Goal: Task Accomplishment & Management: Manage account settings

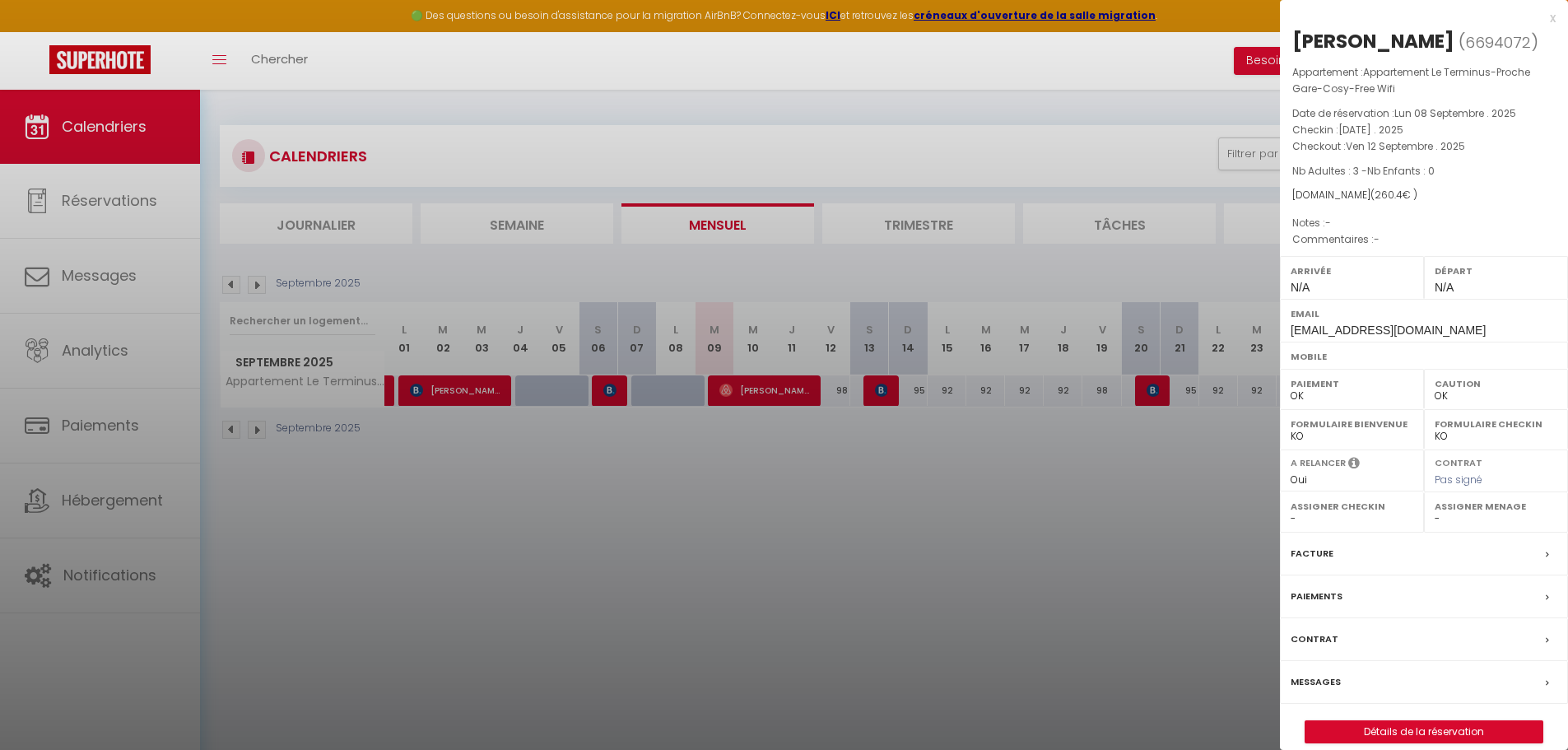
select select "0"
drag, startPoint x: 1550, startPoint y: 19, endPoint x: 1565, endPoint y: 46, distance: 30.9
click at [1551, 19] on div "x" at bounding box center [1417, 18] width 276 height 20
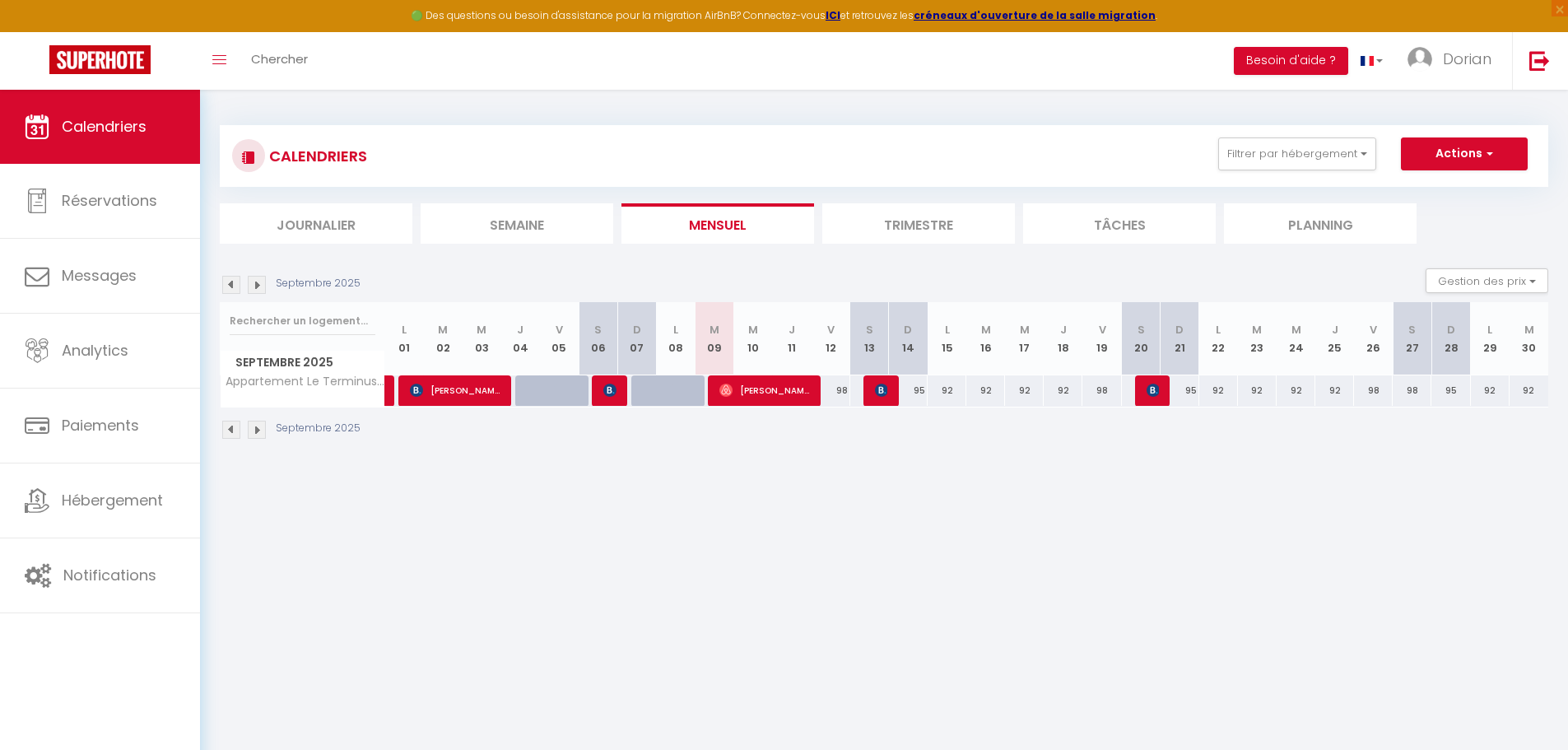
click at [850, 485] on body "🟢 Des questions ou besoin d'assistance pour la migration AirBnB? Connectez-vous…" at bounding box center [784, 464] width 1568 height 750
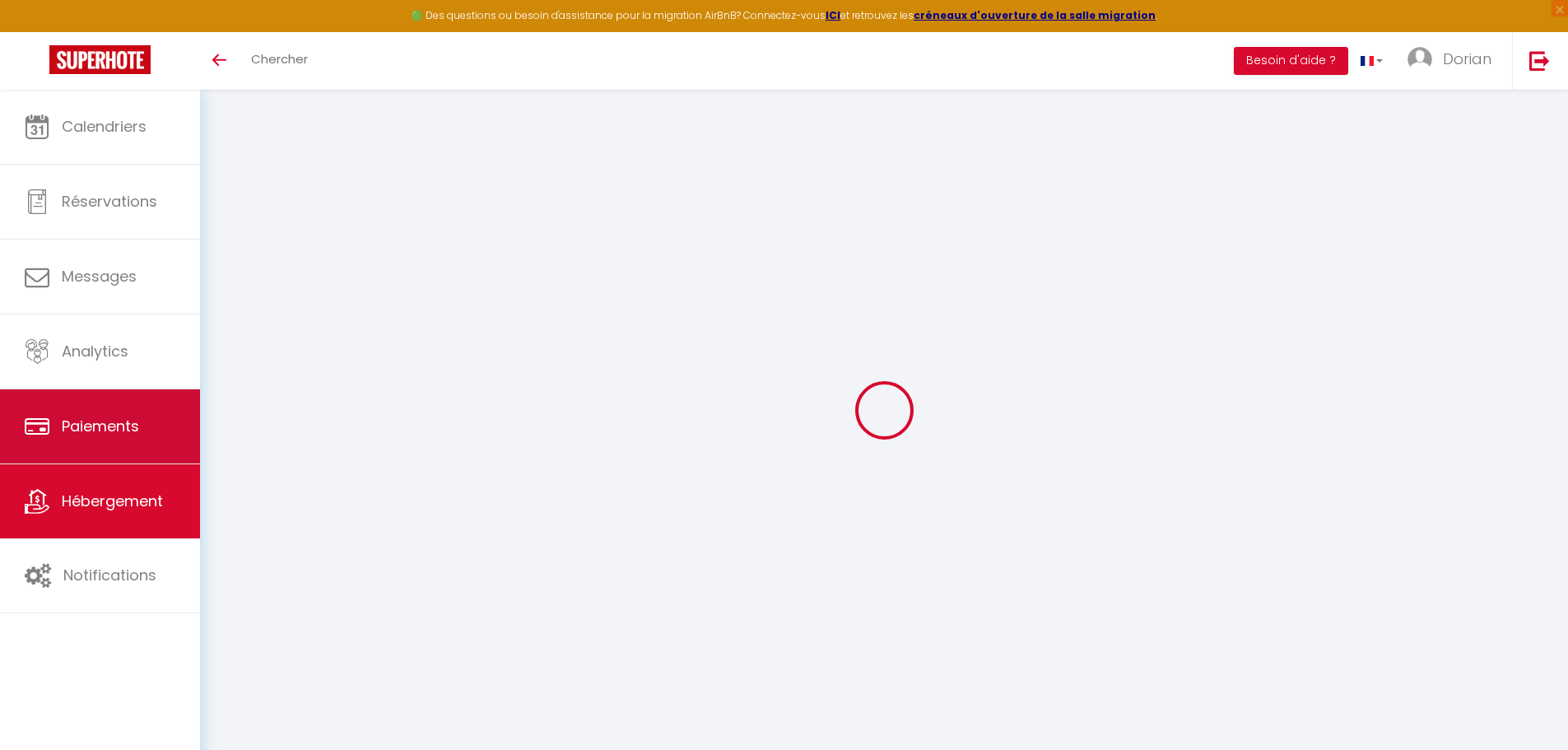
select select "1424-715017666699611055"
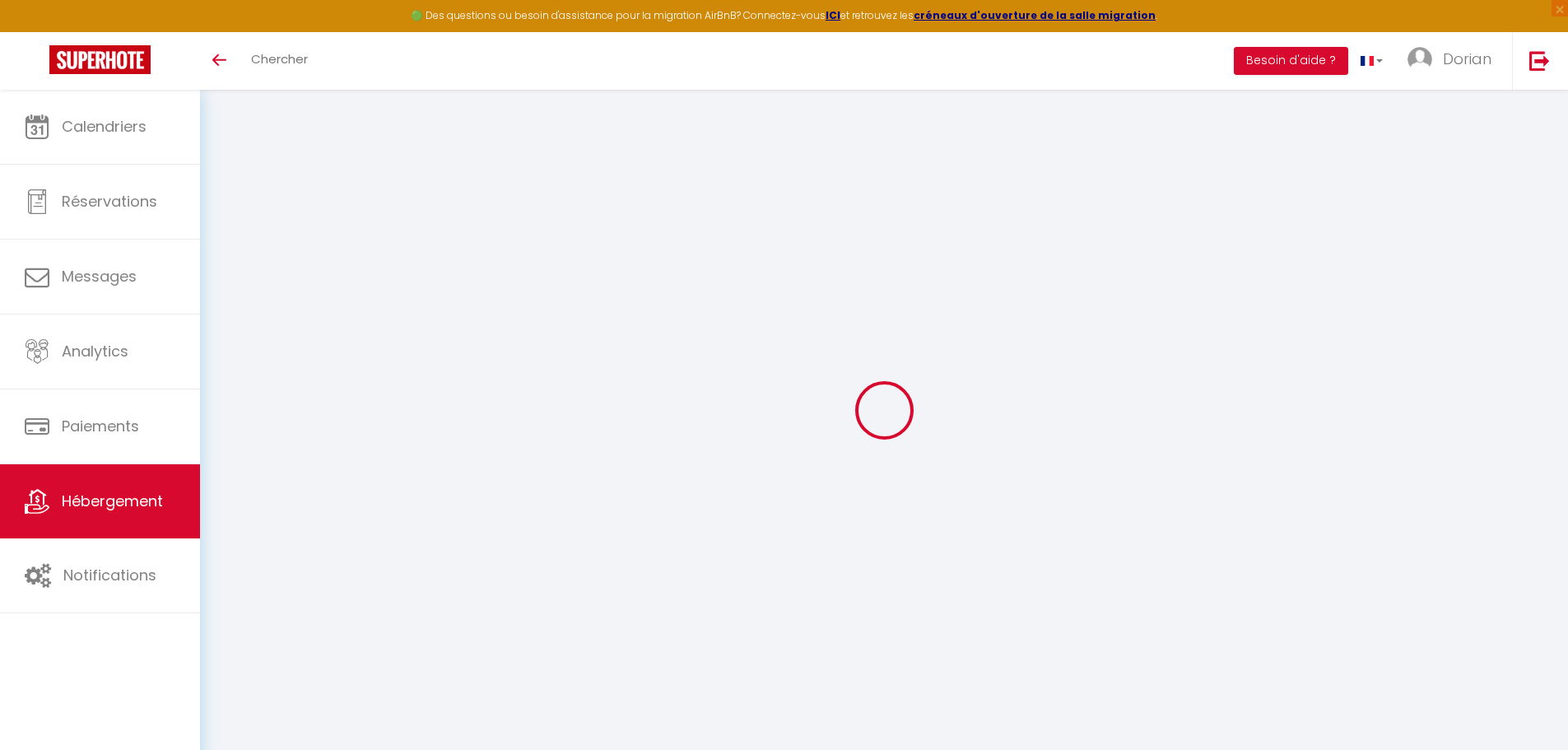
select select "+ 18 %"
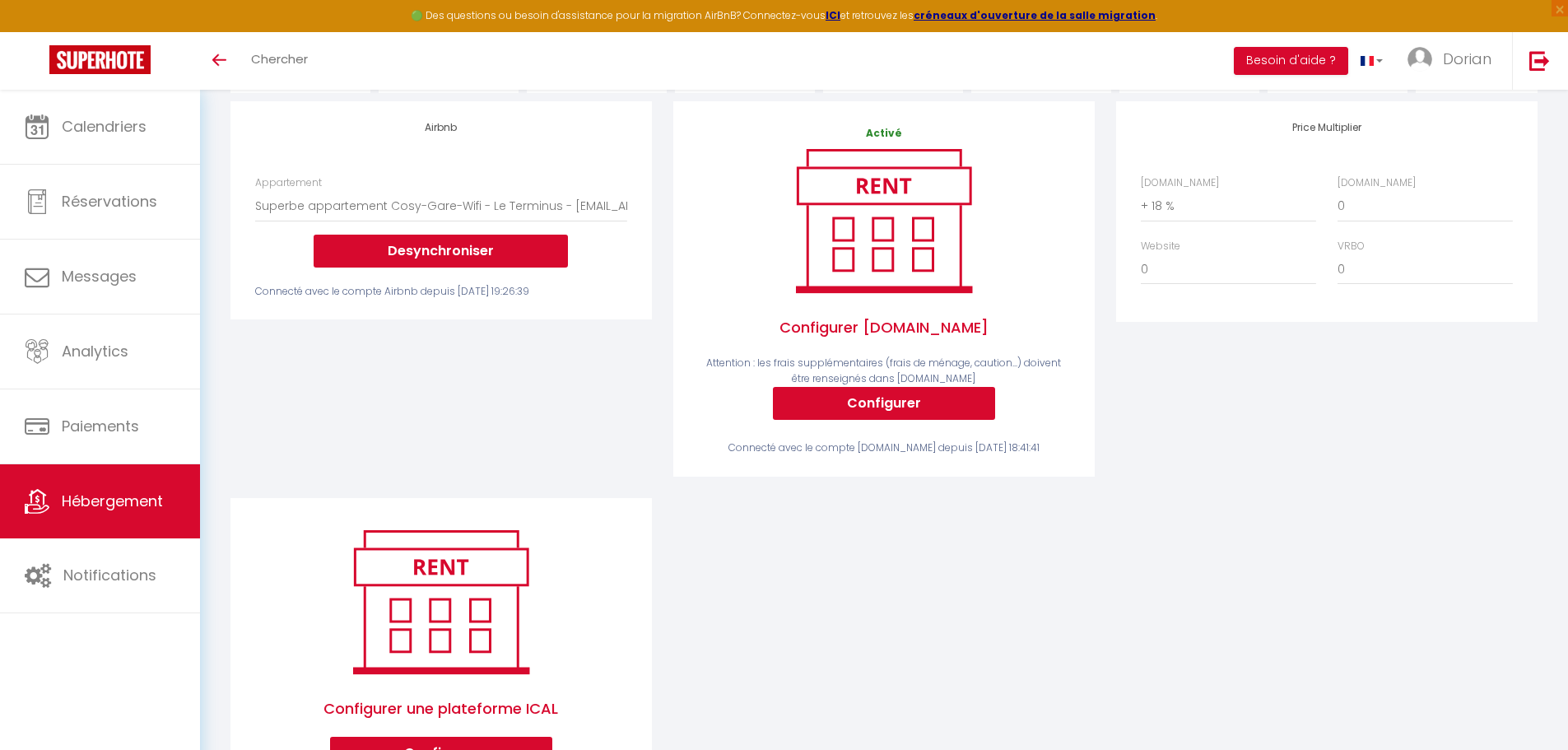
scroll to position [32, 0]
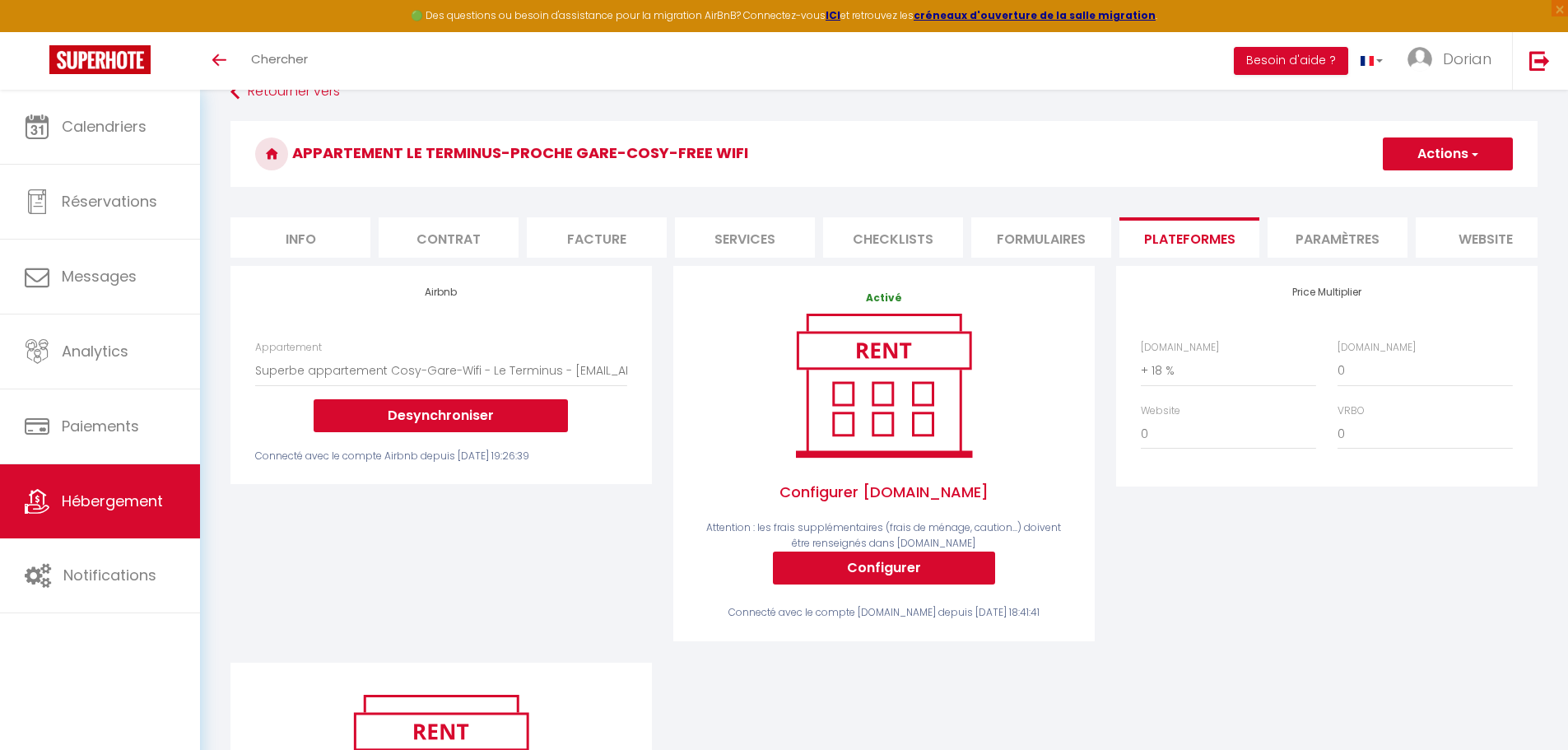
click at [1427, 158] on button "Actions" at bounding box center [1447, 154] width 130 height 33
click at [548, 511] on div "Airbnb Appartement Superbe appartement Cosy-Gare-Wifi - Le Terminus - [EMAIL_AD…" at bounding box center [441, 464] width 443 height 397
click at [473, 464] on div "Connecté avec le compte Airbnb depuis [DATE] 19:26:39" at bounding box center [441, 456] width 372 height 15
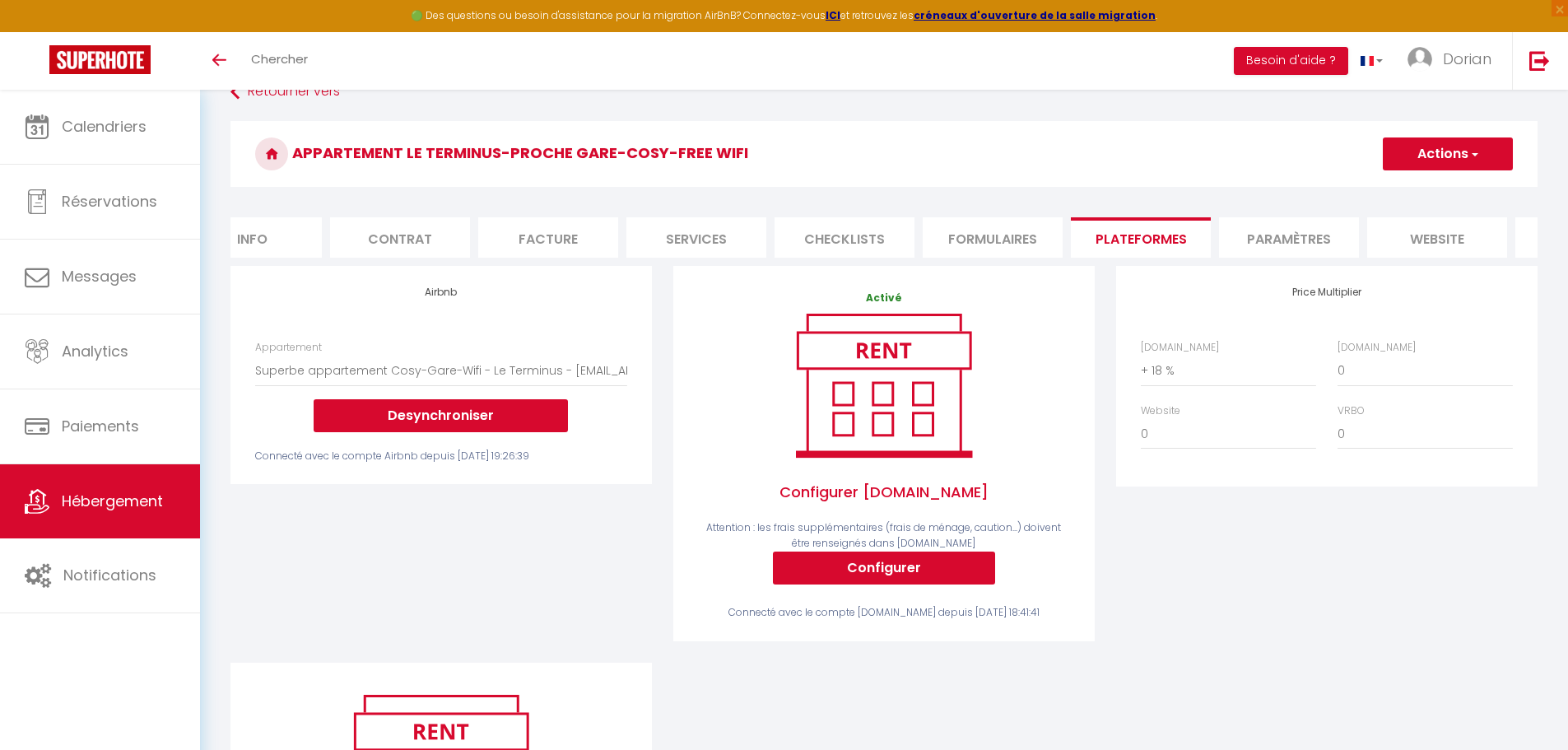
click at [1310, 237] on li "Paramètres" at bounding box center [1288, 237] width 139 height 40
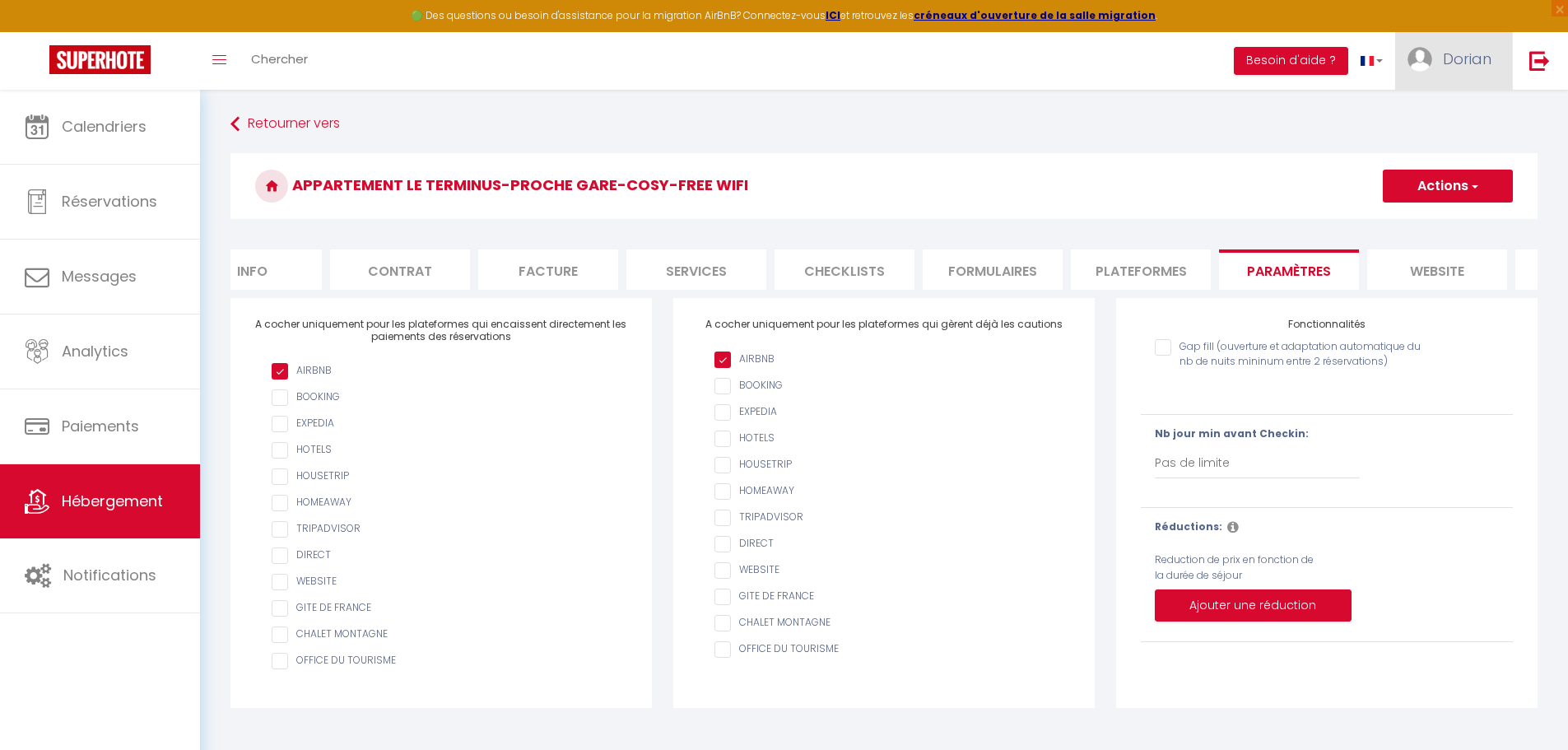
click at [1453, 59] on span "Dorian" at bounding box center [1466, 59] width 48 height 21
click at [1439, 106] on link "Paramètres" at bounding box center [1445, 115] width 121 height 28
select select "28"
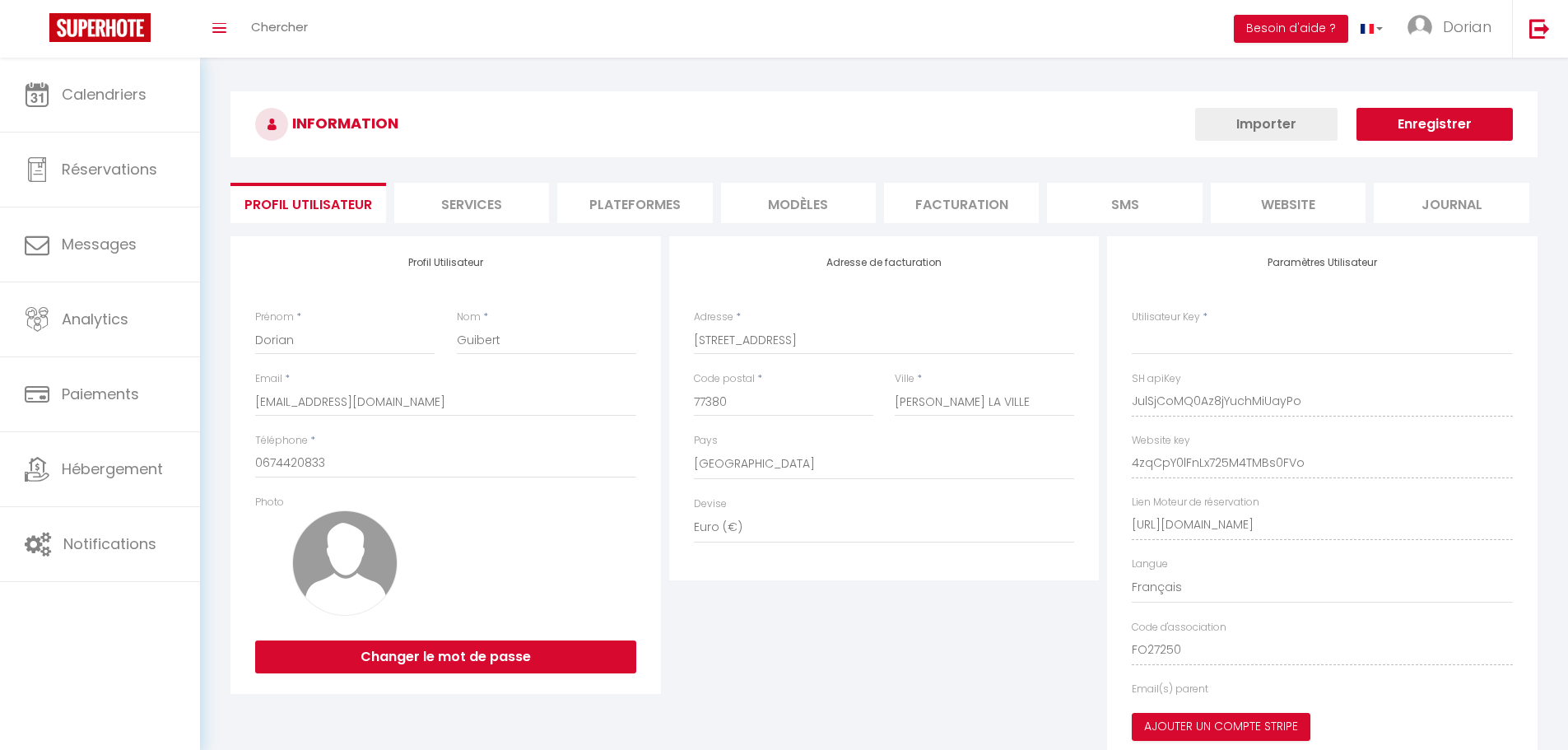
type input "JulSjCoMQ0Az8jYuchMiUayPo"
type input "4zqCpY0lFnLx725M4TMBs0FVo"
type input "[URL][DOMAIN_NAME]"
select select "fr"
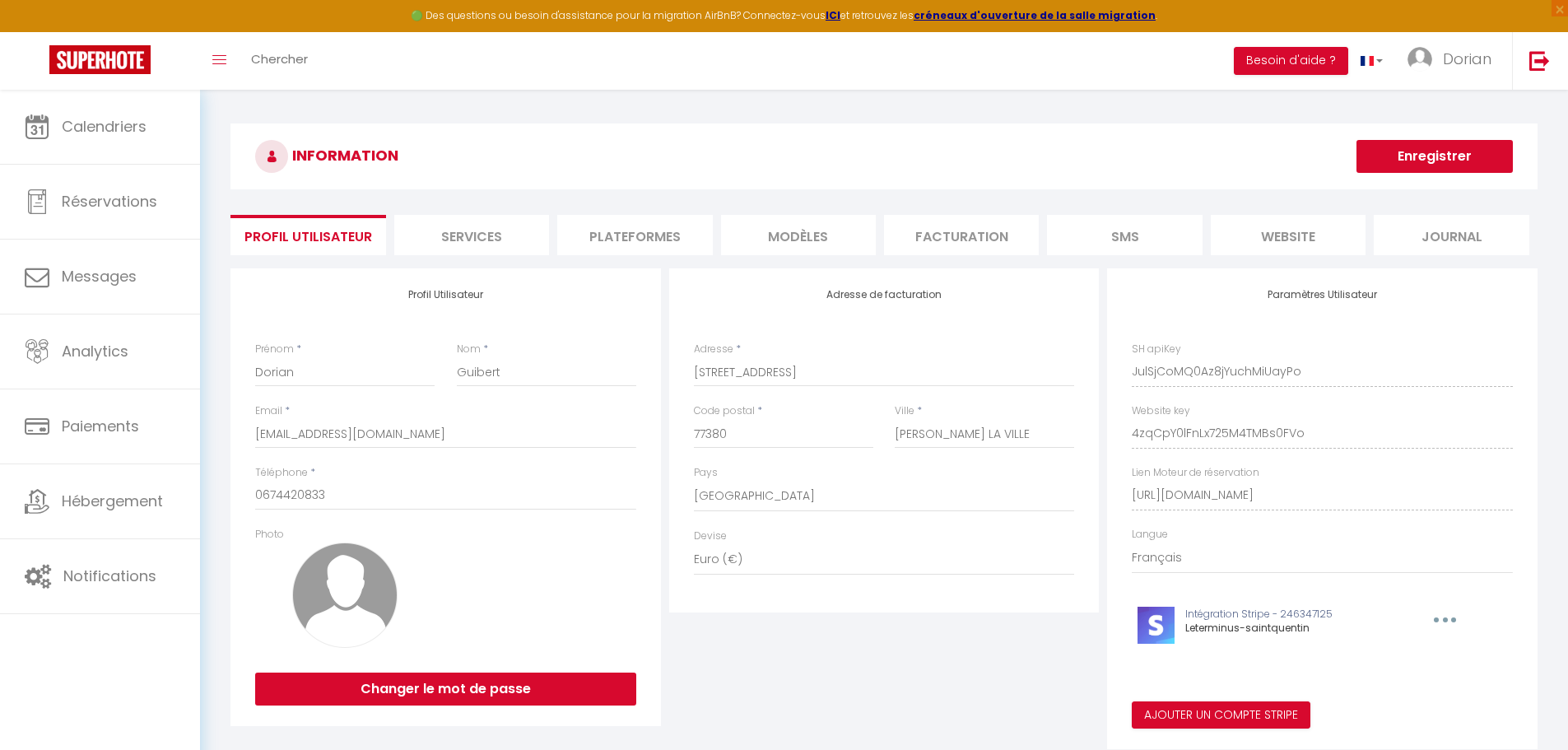
click at [615, 235] on li "Plateformes" at bounding box center [635, 234] width 155 height 40
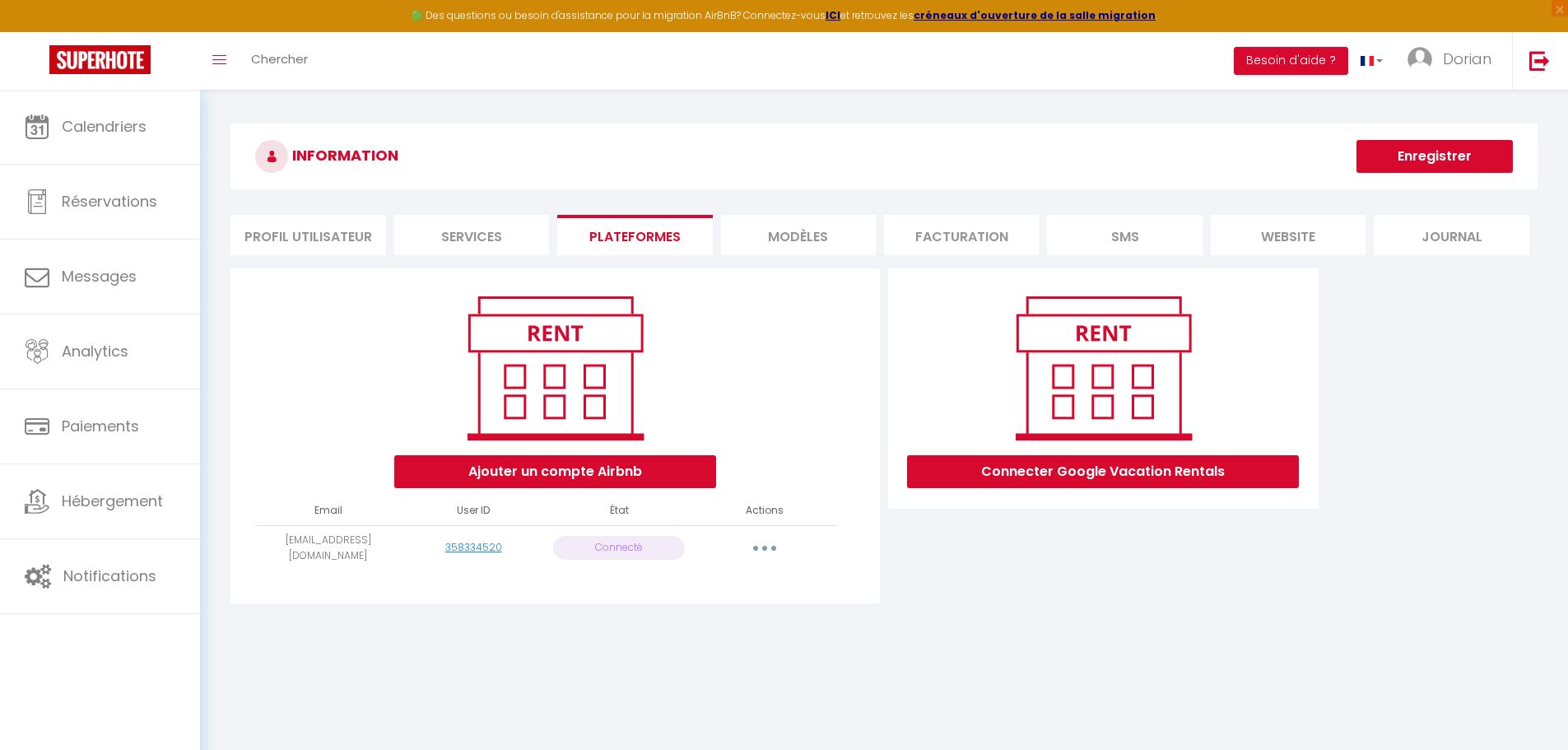
click at [766, 548] on icon "button" at bounding box center [765, 549] width 5 height 5
click at [705, 642] on link "Reconnecter le compte" at bounding box center [691, 644] width 182 height 28
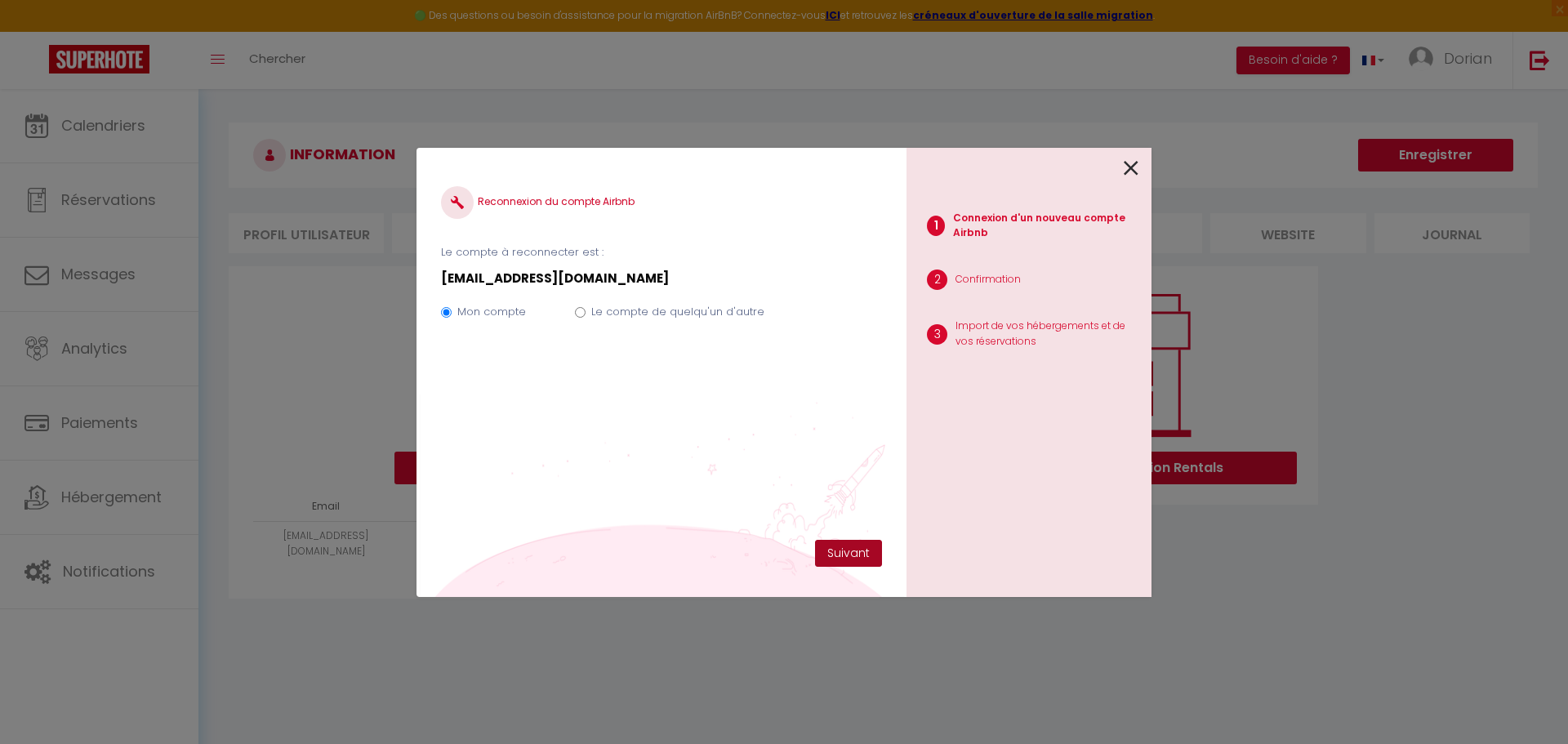
click at [849, 546] on button "Suivant" at bounding box center [849, 554] width 67 height 27
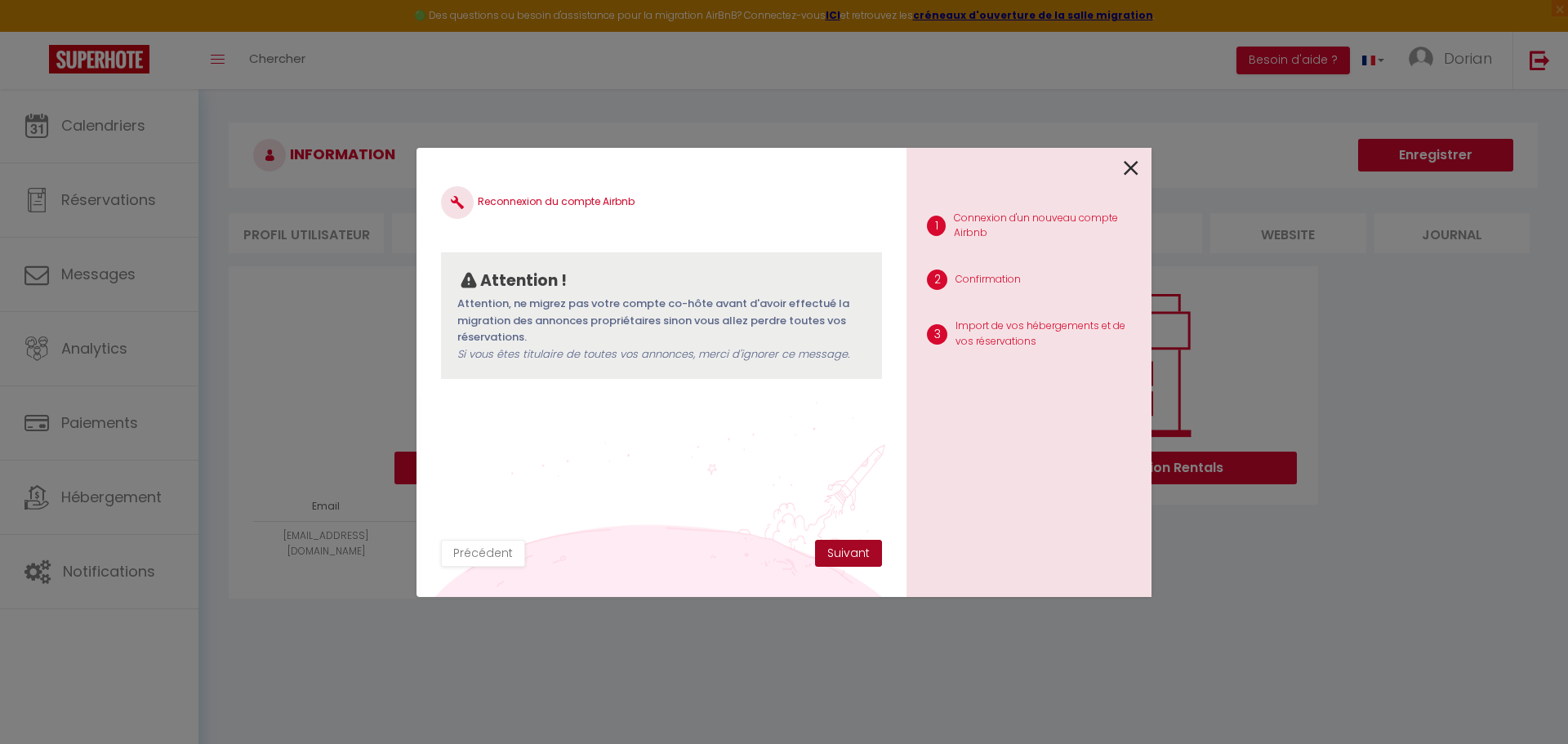
click at [838, 557] on button "Suivant" at bounding box center [849, 554] width 67 height 27
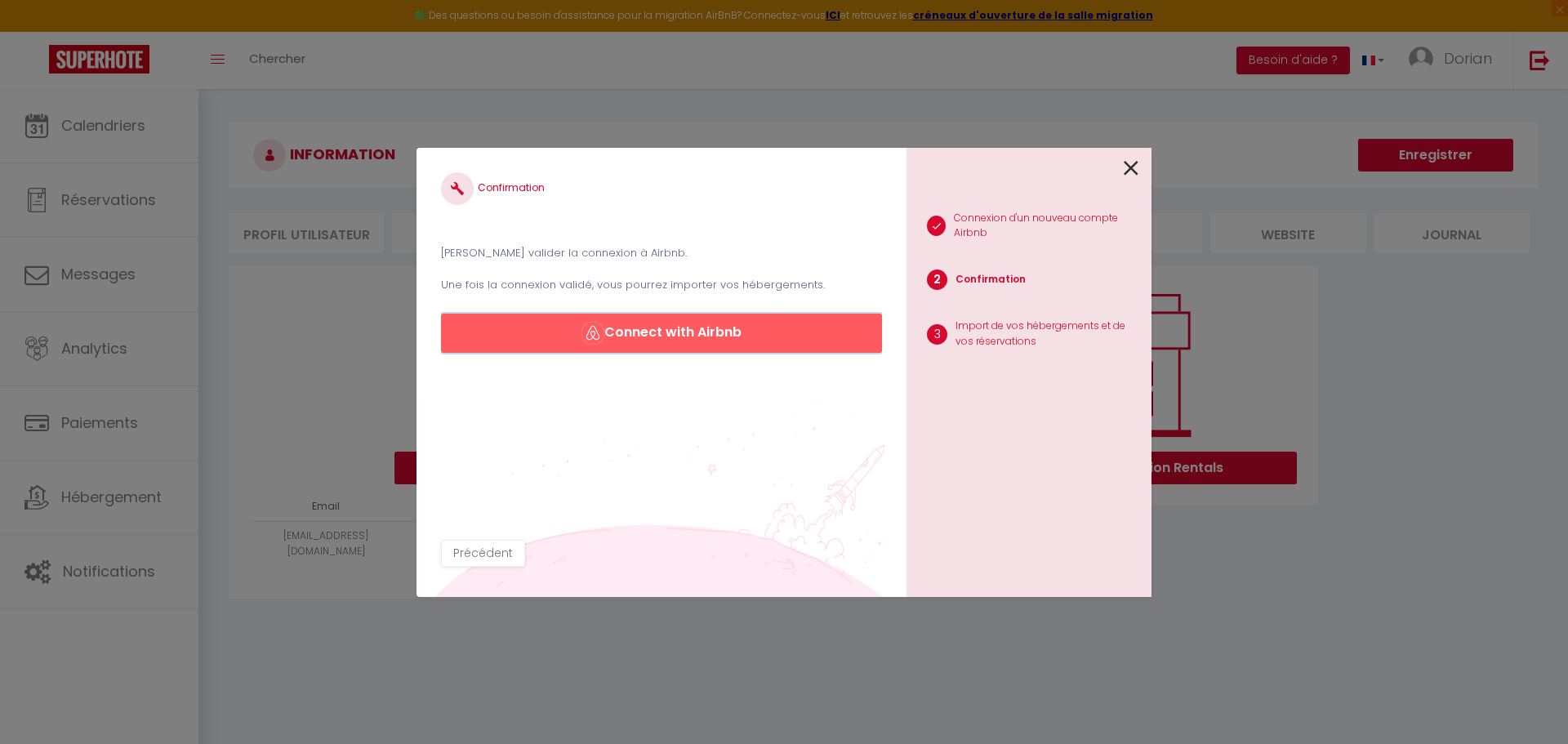
click at [655, 328] on button "Connect with Airbnb" at bounding box center [661, 333] width 441 height 39
click at [1130, 167] on icon at bounding box center [1130, 168] width 15 height 25
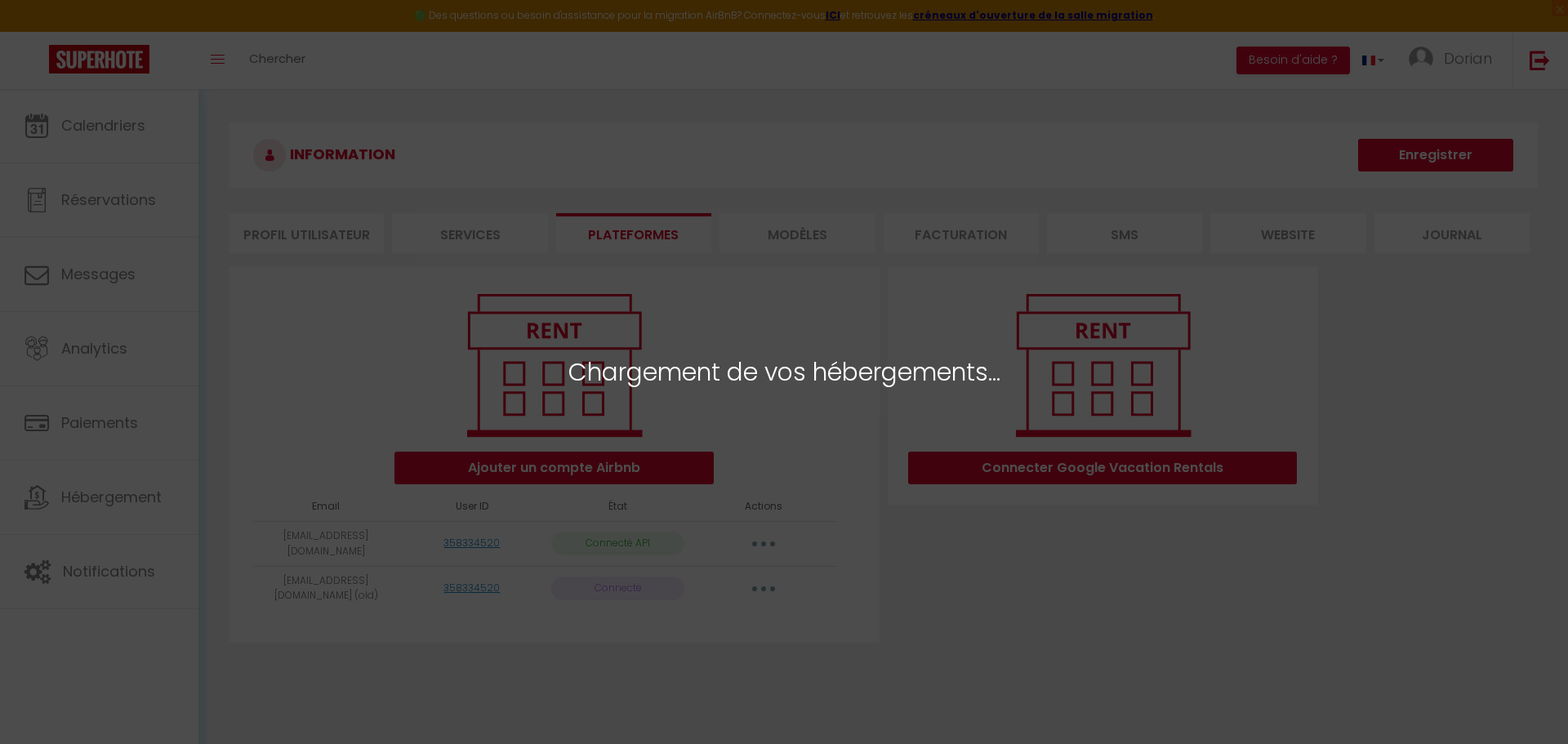
select select "7059"
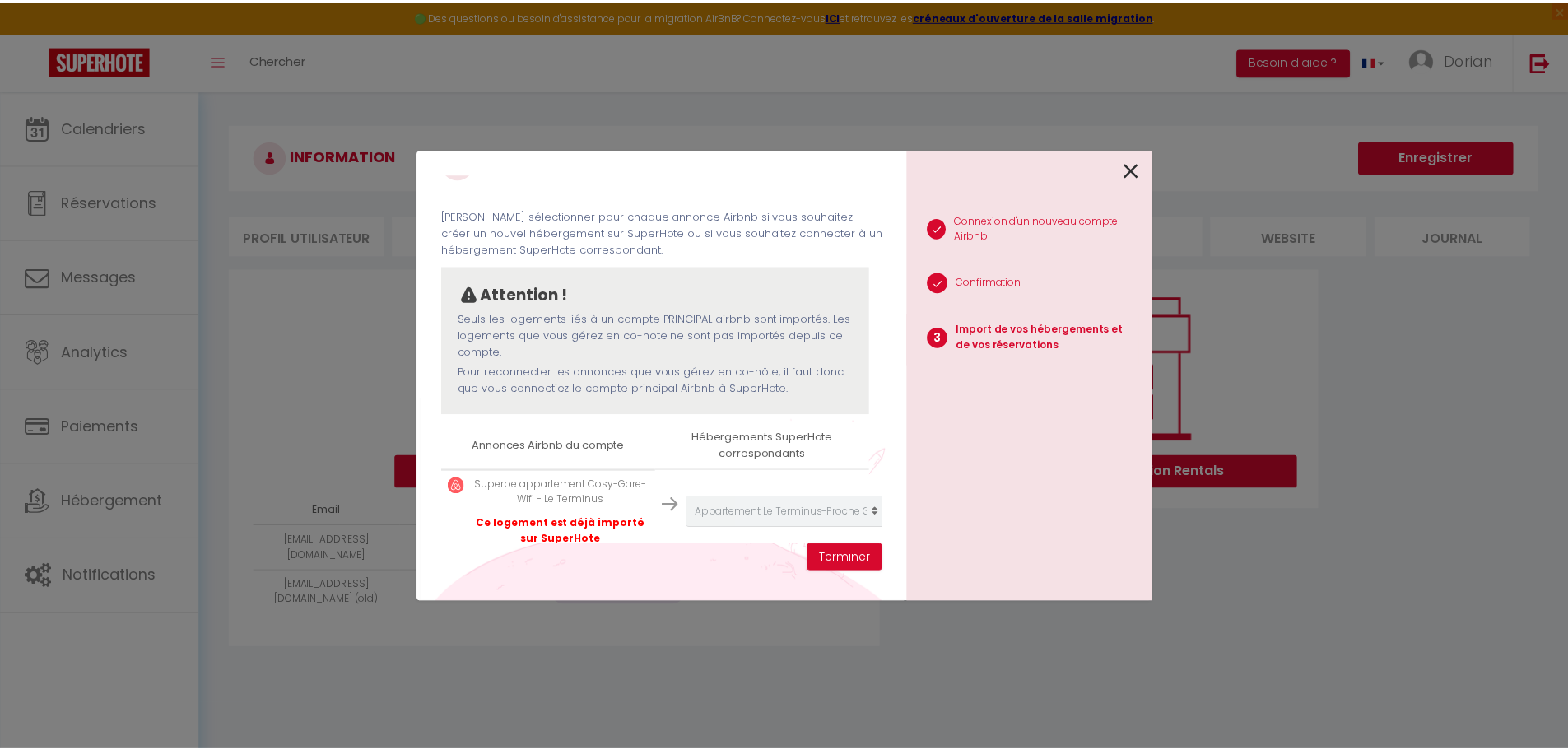
scroll to position [77, 0]
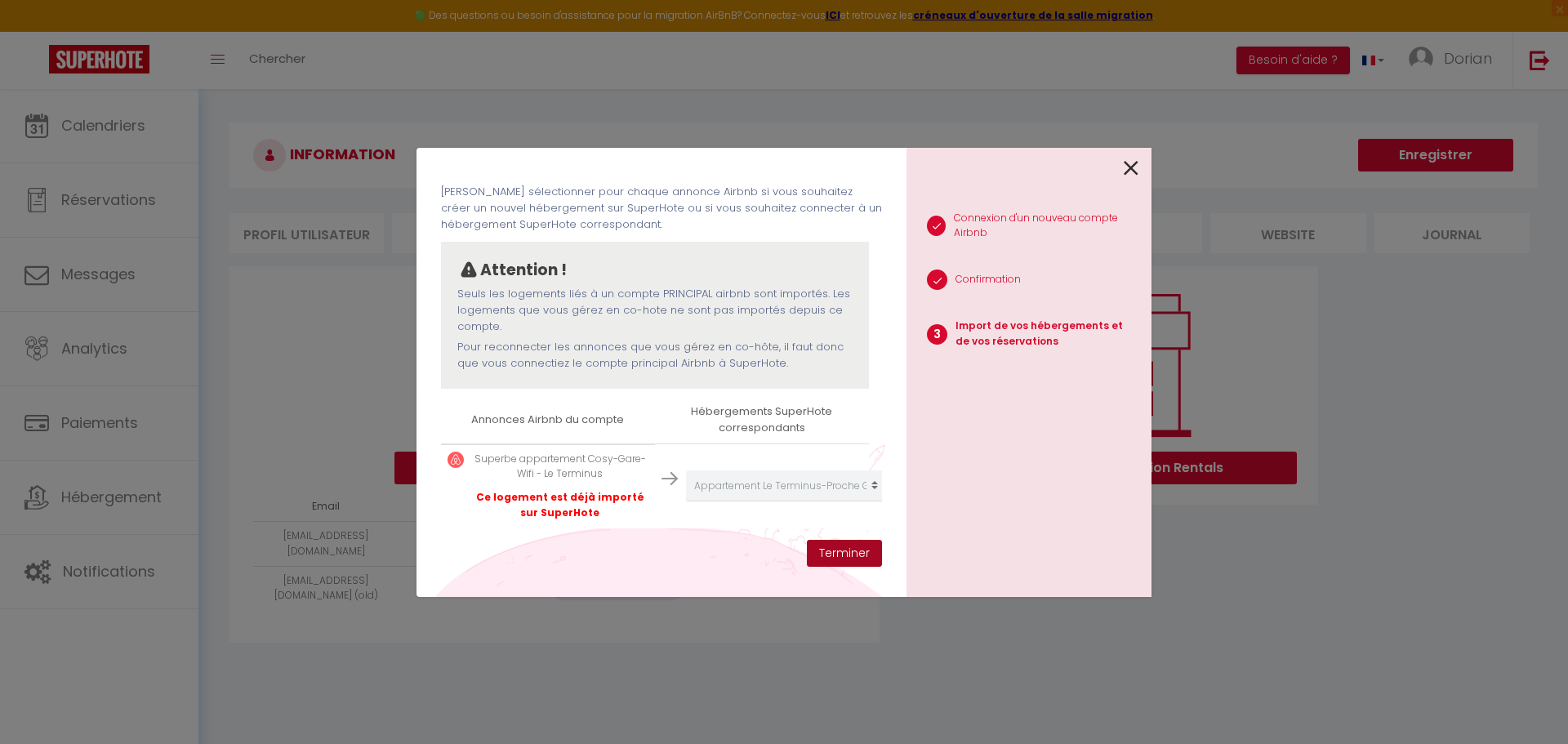
click at [826, 553] on button "Terminer" at bounding box center [844, 554] width 75 height 27
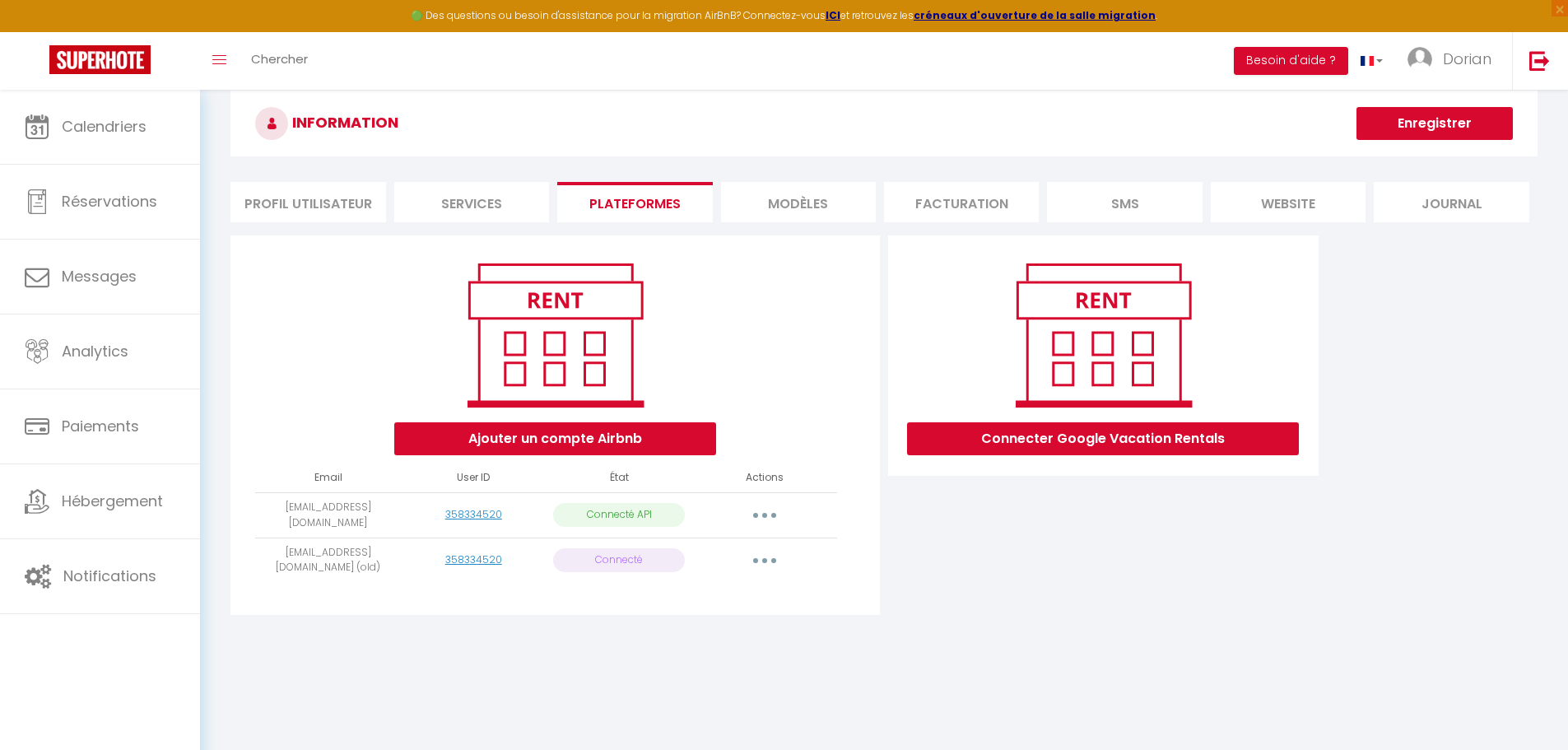
scroll to position [83, 0]
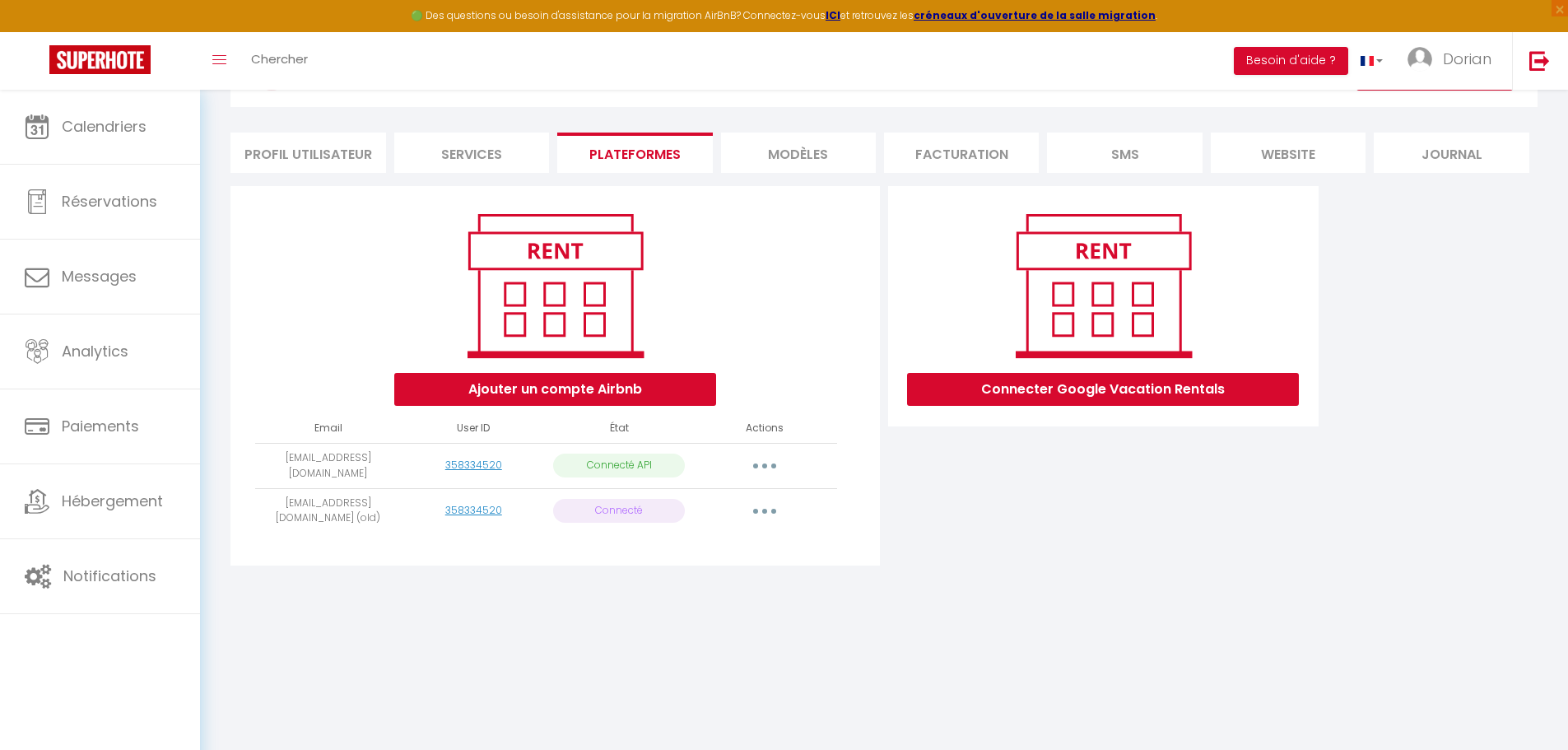
drag, startPoint x: 880, startPoint y: 667, endPoint x: 824, endPoint y: 649, distance: 58.8
click at [878, 666] on body "🟢 Des questions ou besoin d'assistance pour la migration AirBnB? Connectez-vous…" at bounding box center [784, 382] width 1568 height 750
click at [766, 509] on icon "button" at bounding box center [765, 511] width 5 height 5
click at [412, 615] on div "INFORMATION Enregistrer Profil Utilisateur Services Plateformes MODÈLES Factura…" at bounding box center [883, 314] width 1367 height 614
click at [553, 657] on body "🟢 Des questions ou besoin d'assistance pour la migration AirBnB? Connectez-vous…" at bounding box center [784, 382] width 1568 height 750
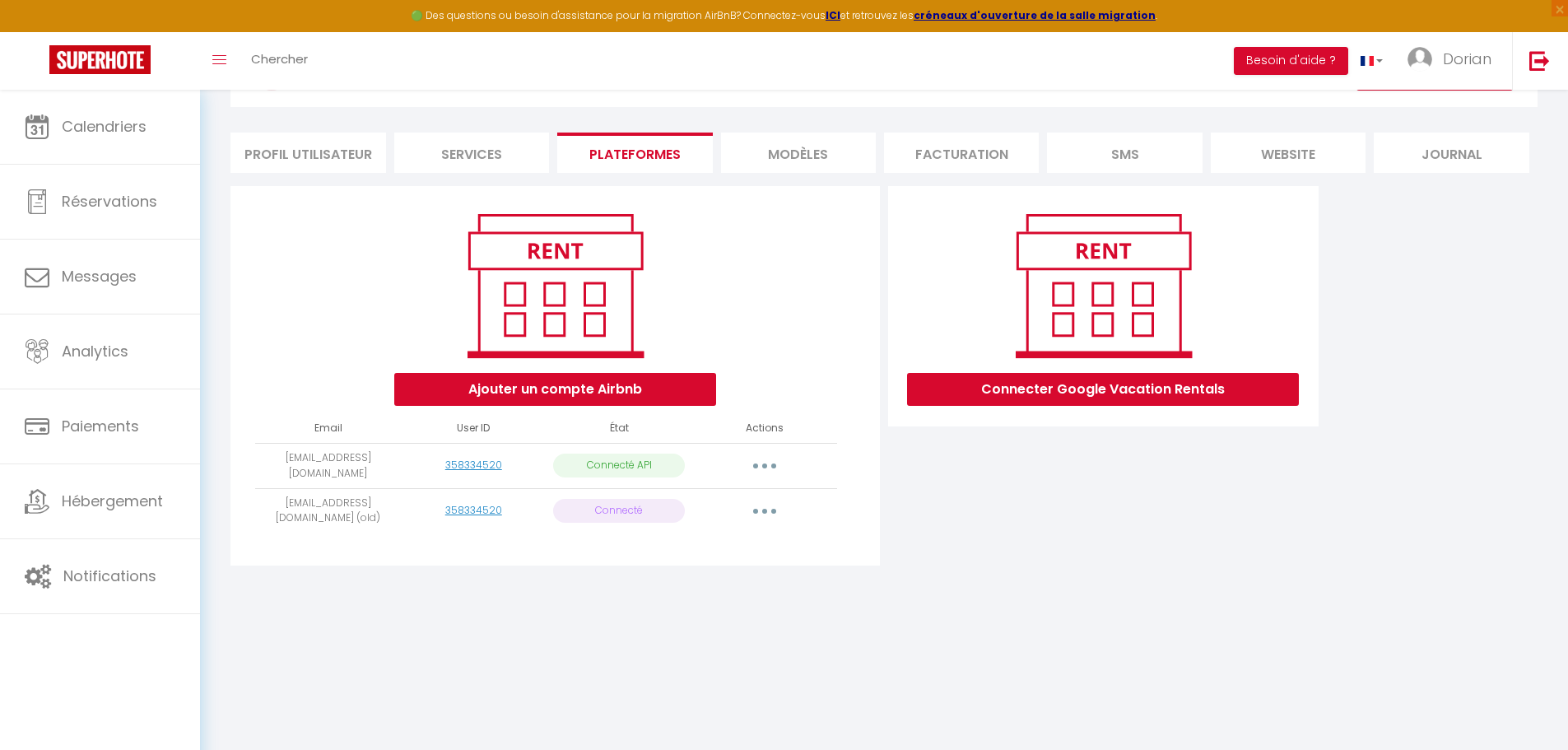
click at [964, 539] on div "Connecter Google Vacation Rentals" at bounding box center [1102, 381] width 438 height 389
click at [914, 552] on div "Connecter Google Vacation Rentals" at bounding box center [1102, 381] width 438 height 389
click at [280, 164] on li "Profil Utilisateur" at bounding box center [308, 152] width 155 height 40
